Goal: Information Seeking & Learning: Learn about a topic

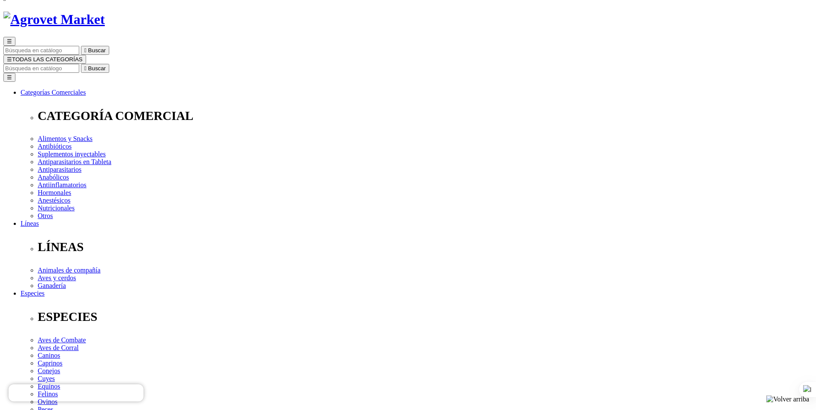
checkbox input "true"
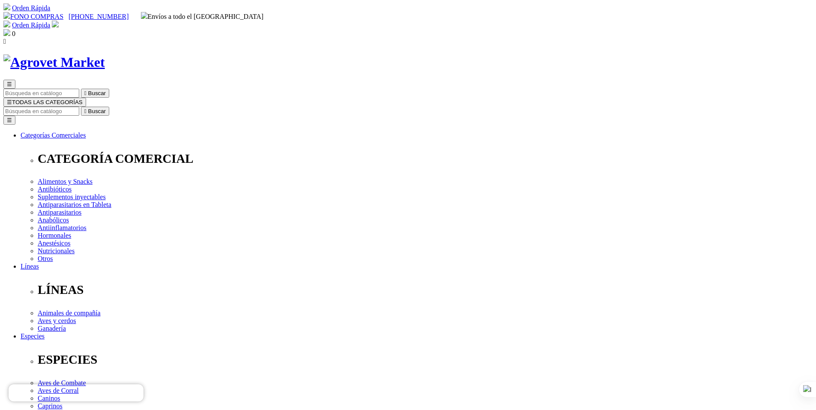
scroll to position [171, 0]
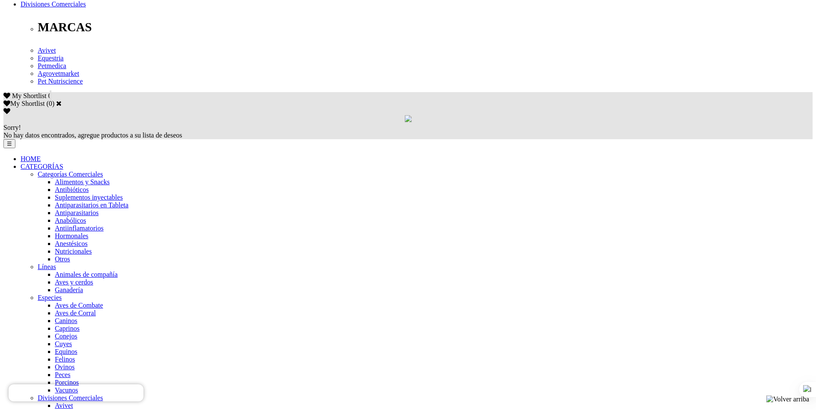
scroll to position [257, 0]
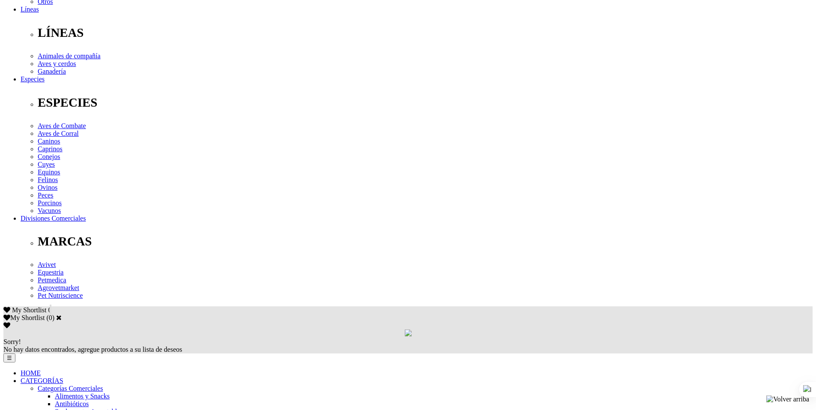
checkbox input "false"
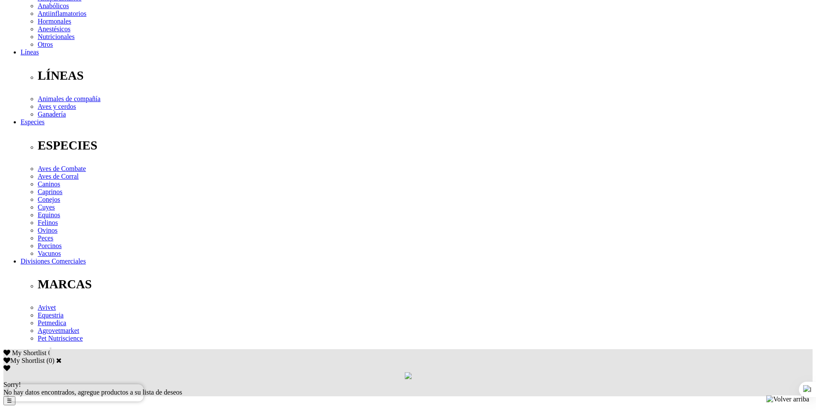
scroll to position [171, 0]
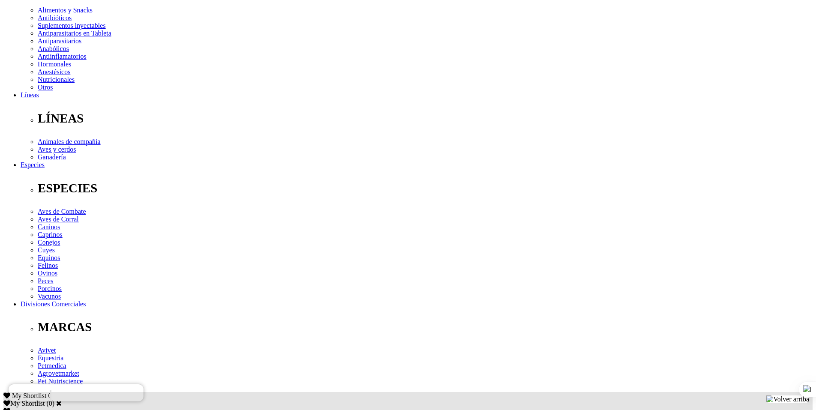
checkbox input "true"
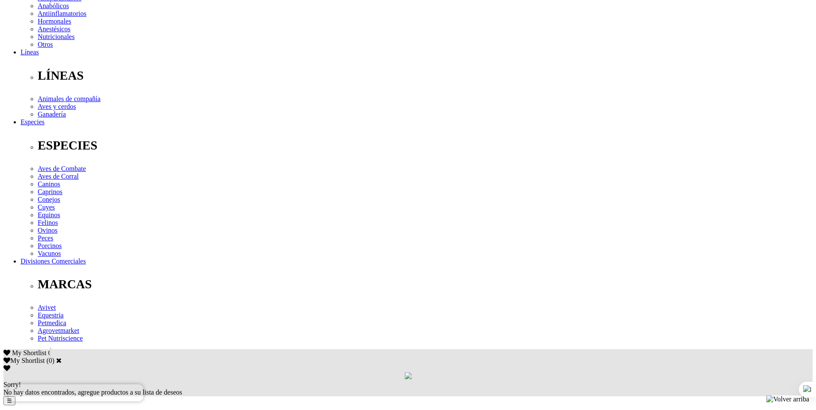
scroll to position [86, 0]
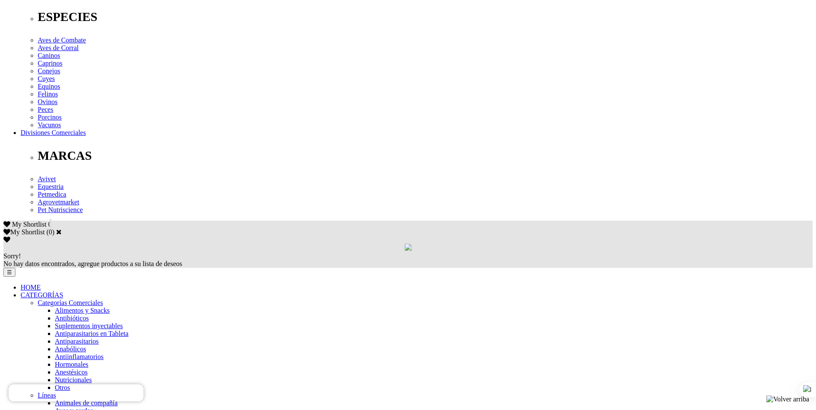
scroll to position [503, 0]
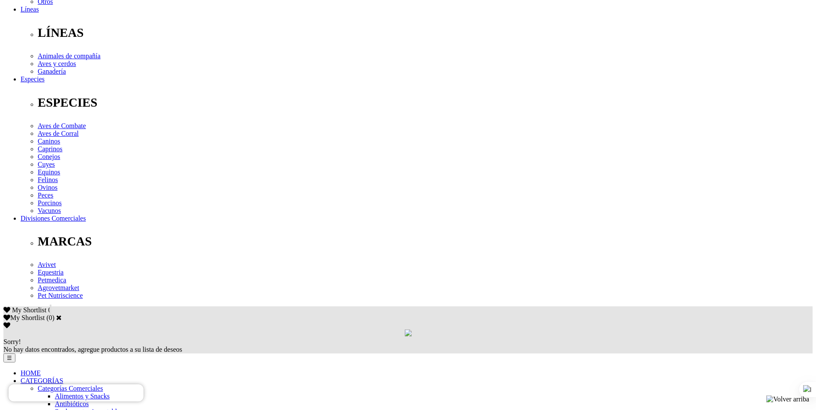
scroll to position [512, 0]
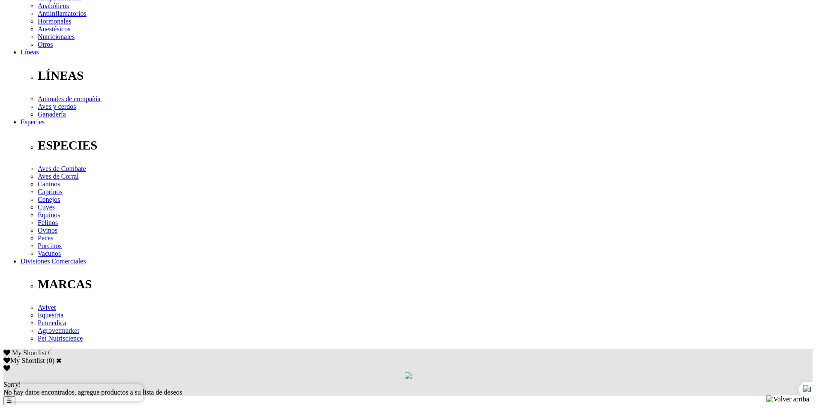
scroll to position [342, 0]
